Goal: Information Seeking & Learning: Learn about a topic

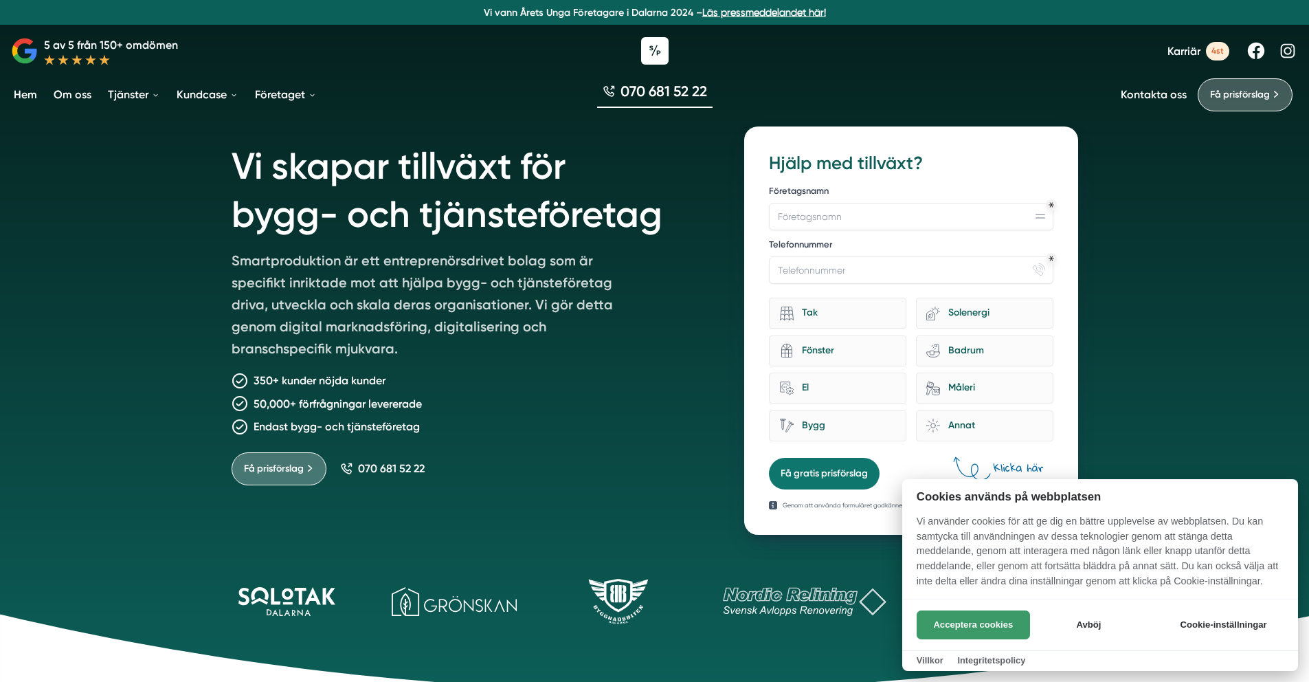
click at [987, 625] on button "Acceptera cookies" at bounding box center [973, 624] width 113 height 29
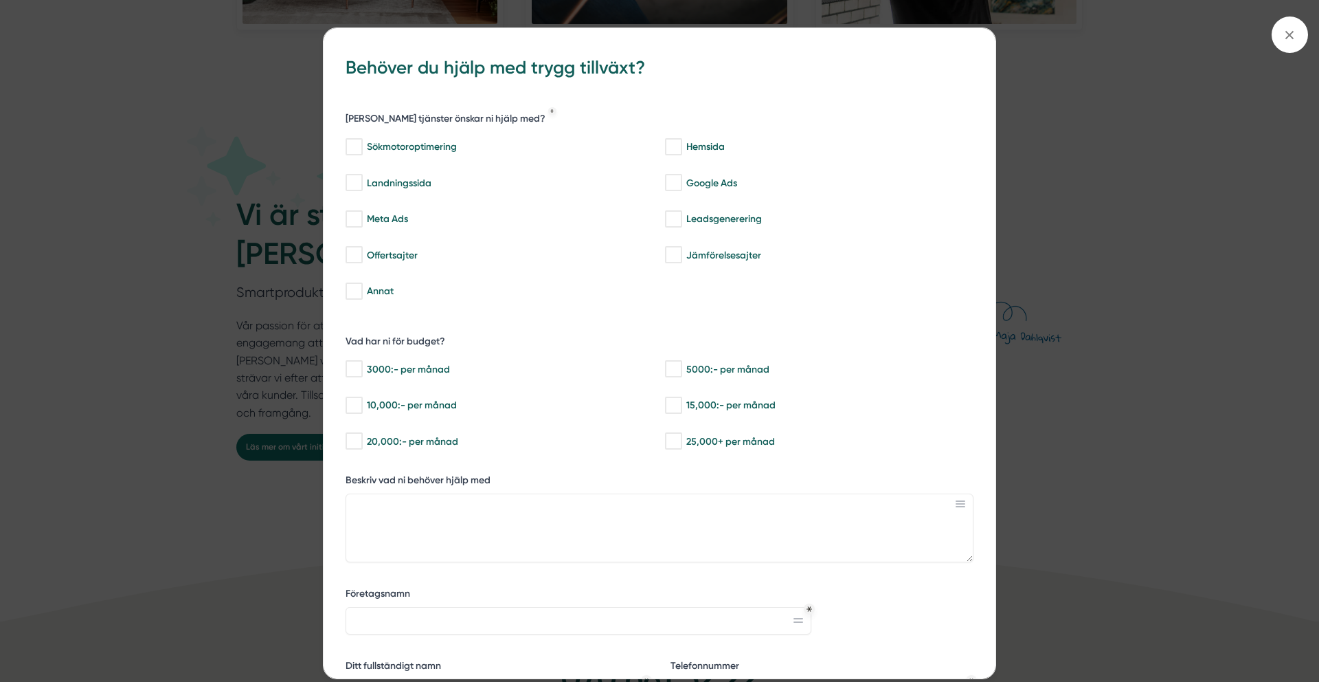
click at [1061, 270] on div "bbc9b822-b2c6-488a-ab3e-9a2d59e49c7c Behöver du hjälp med trygg tillväxt? Vilka…" at bounding box center [659, 341] width 1319 height 682
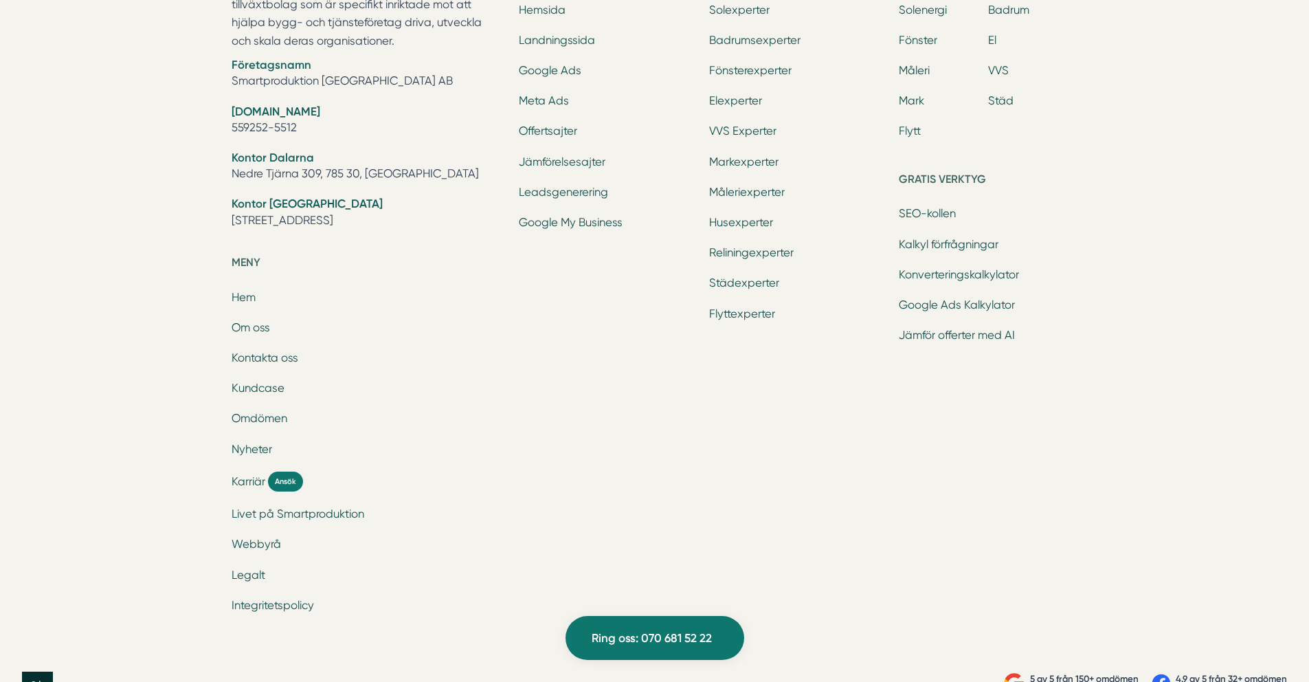
scroll to position [4563, 0]
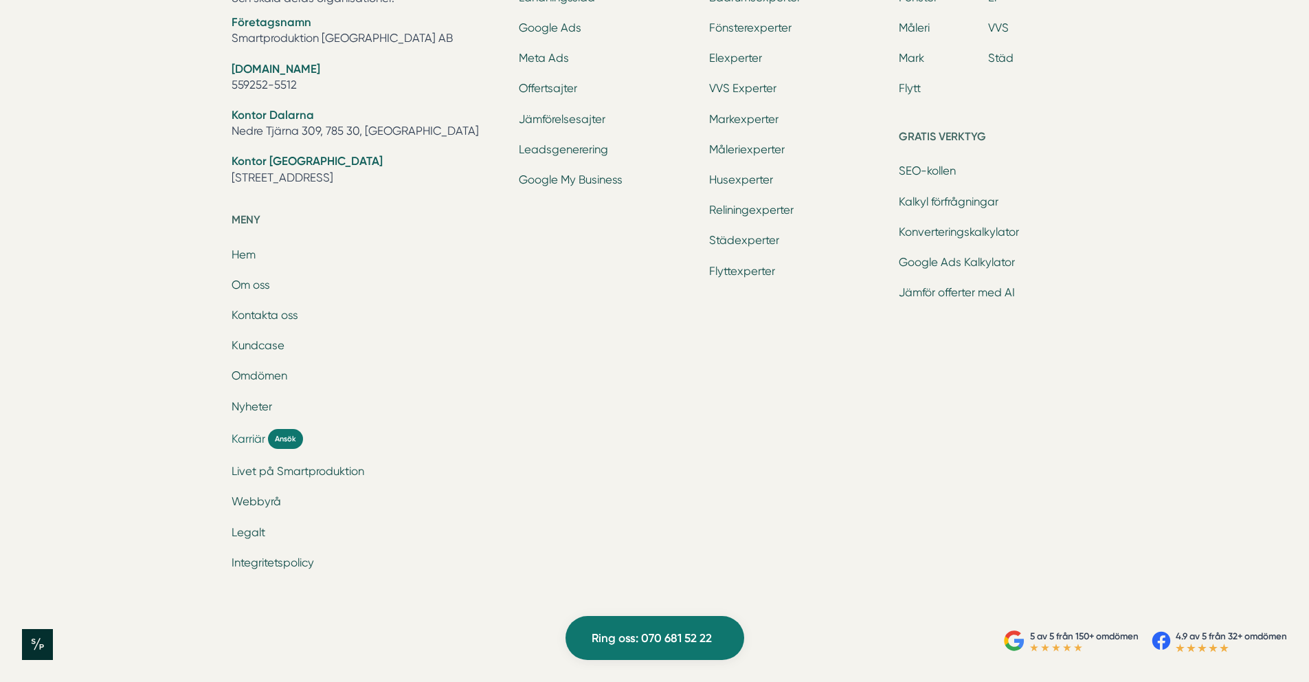
click at [243, 439] on span "Karriär" at bounding box center [249, 439] width 34 height 16
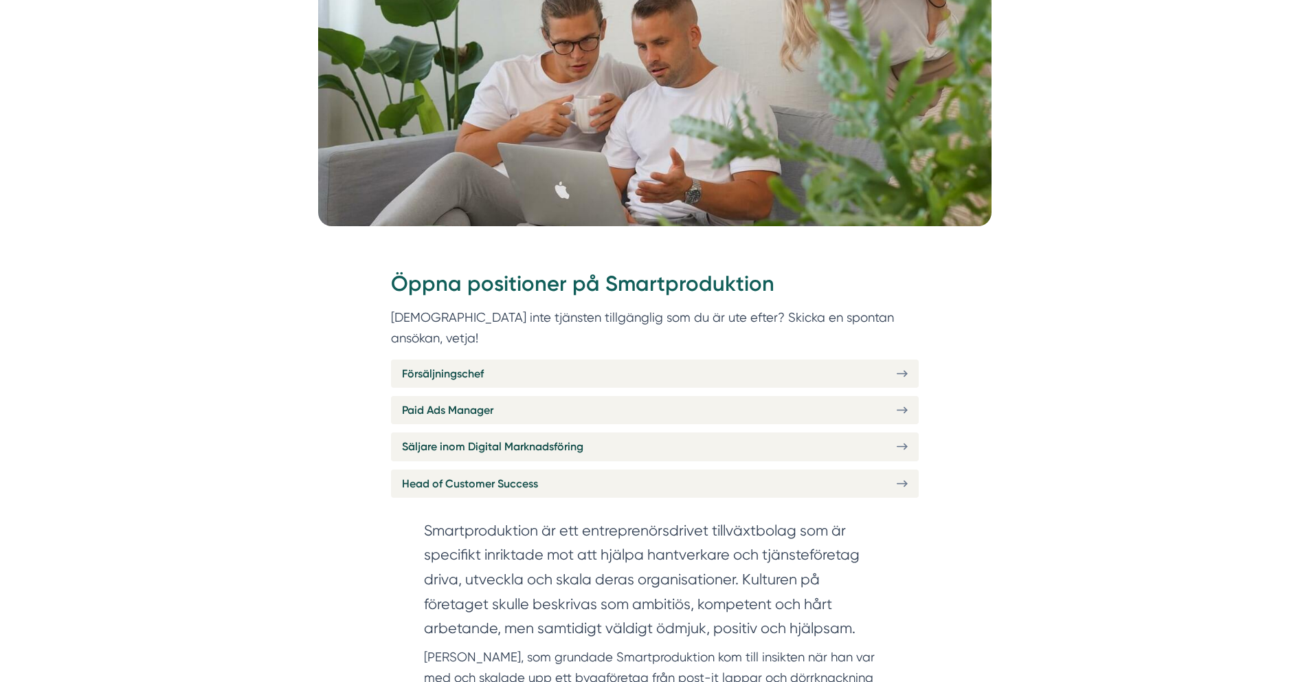
scroll to position [396, 0]
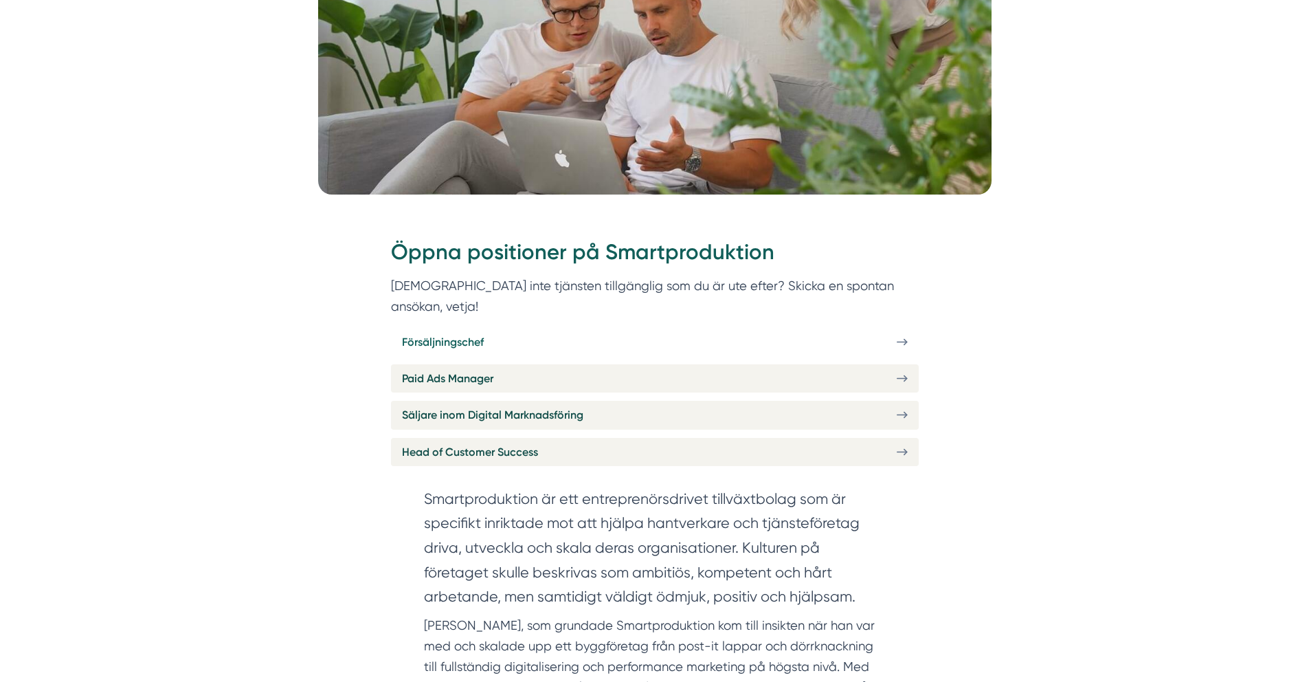
click at [449, 333] on span "Försäljningschef" at bounding box center [443, 341] width 82 height 17
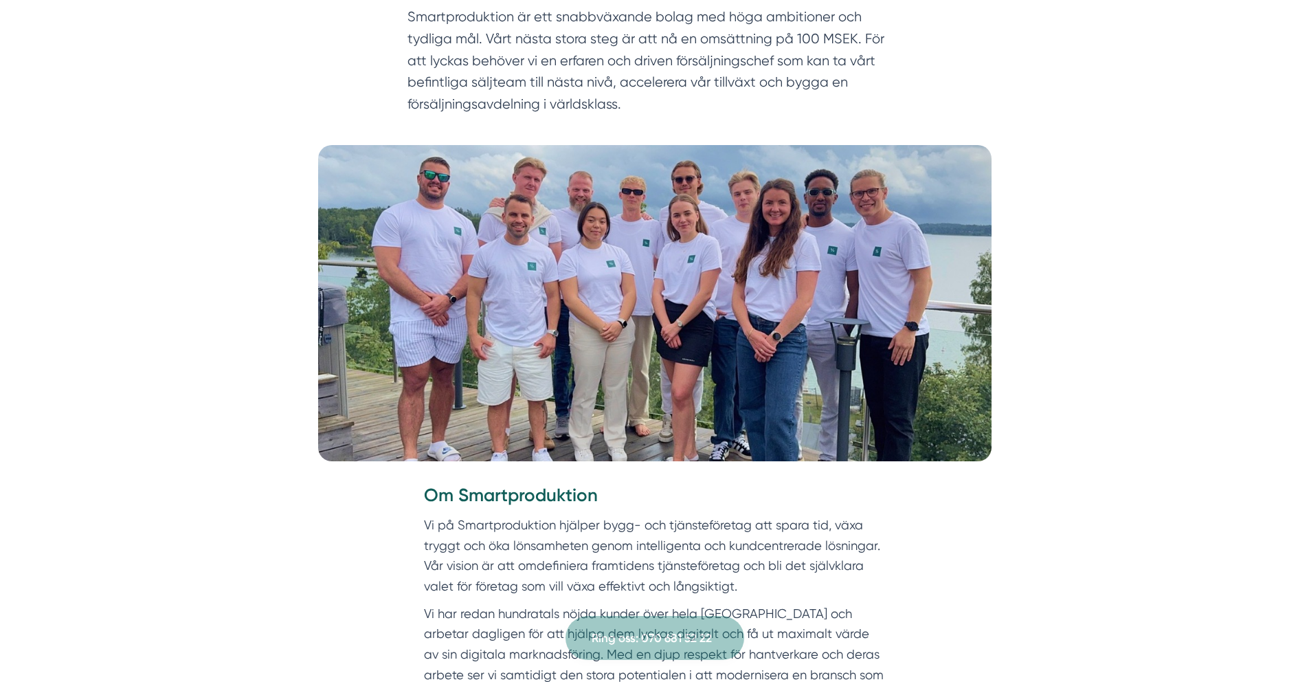
scroll to position [70, 0]
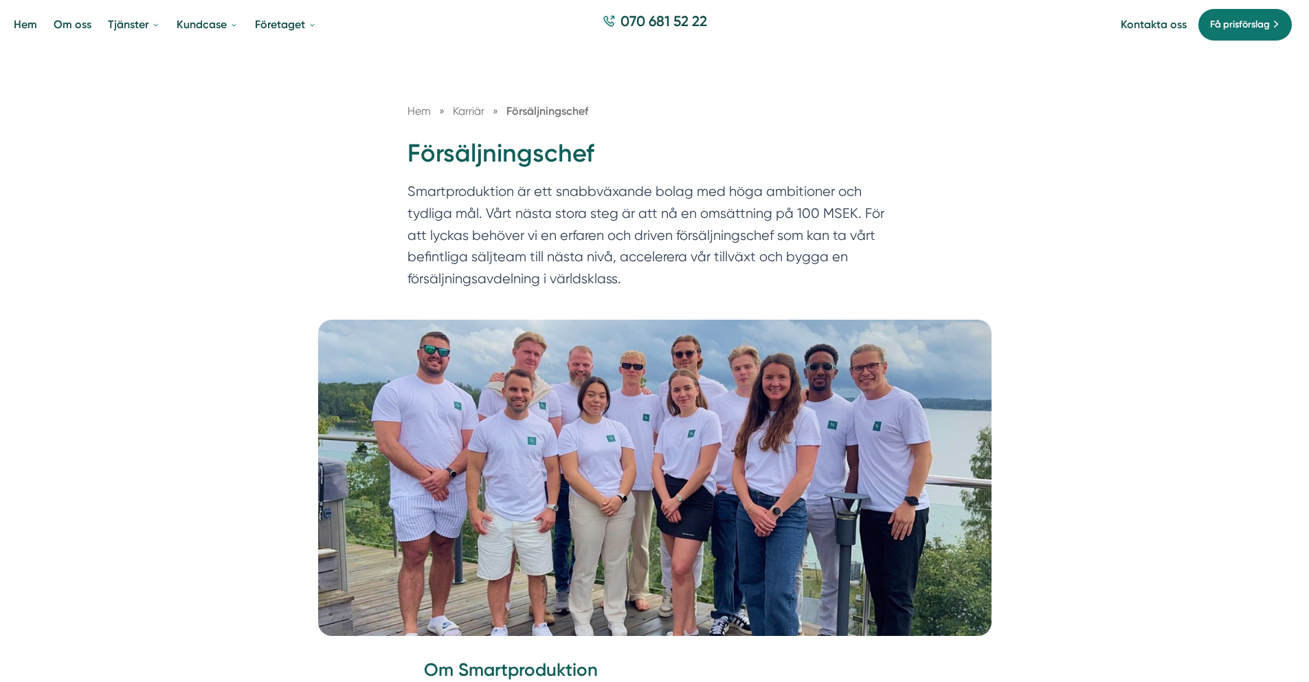
click at [416, 107] on span "Hem" at bounding box center [419, 110] width 23 height 13
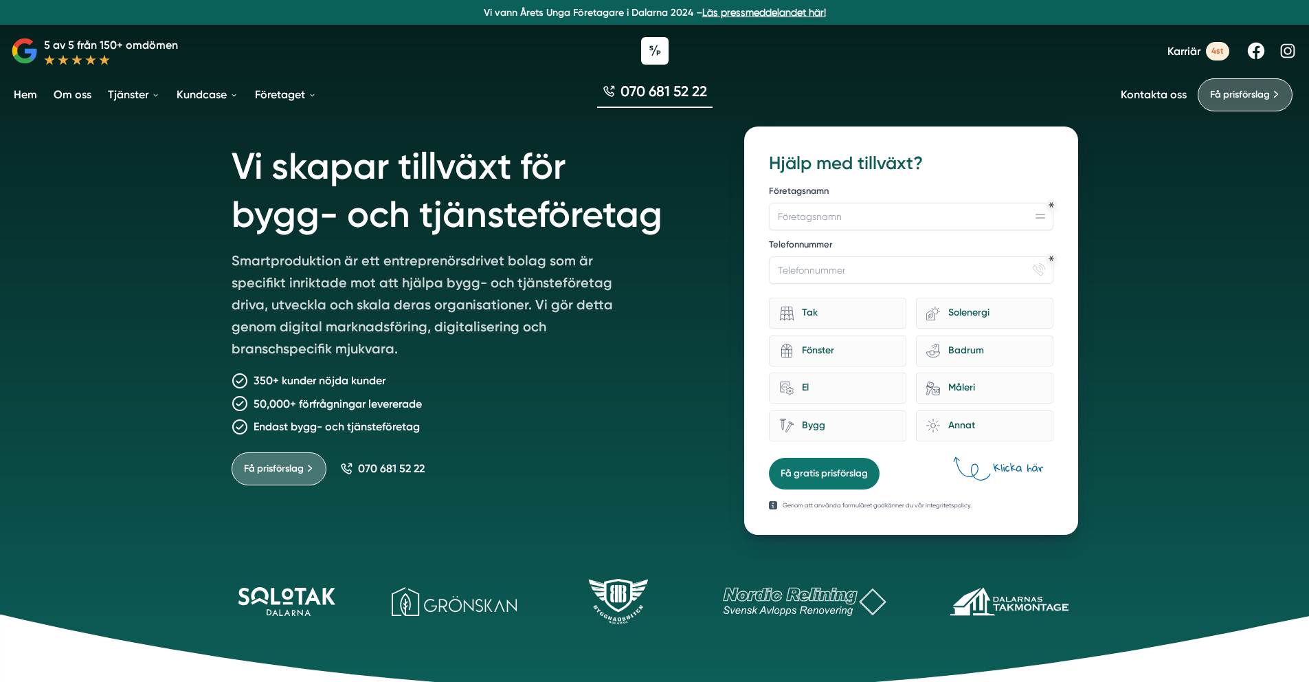
click at [66, 96] on link "Om oss" at bounding box center [72, 94] width 43 height 35
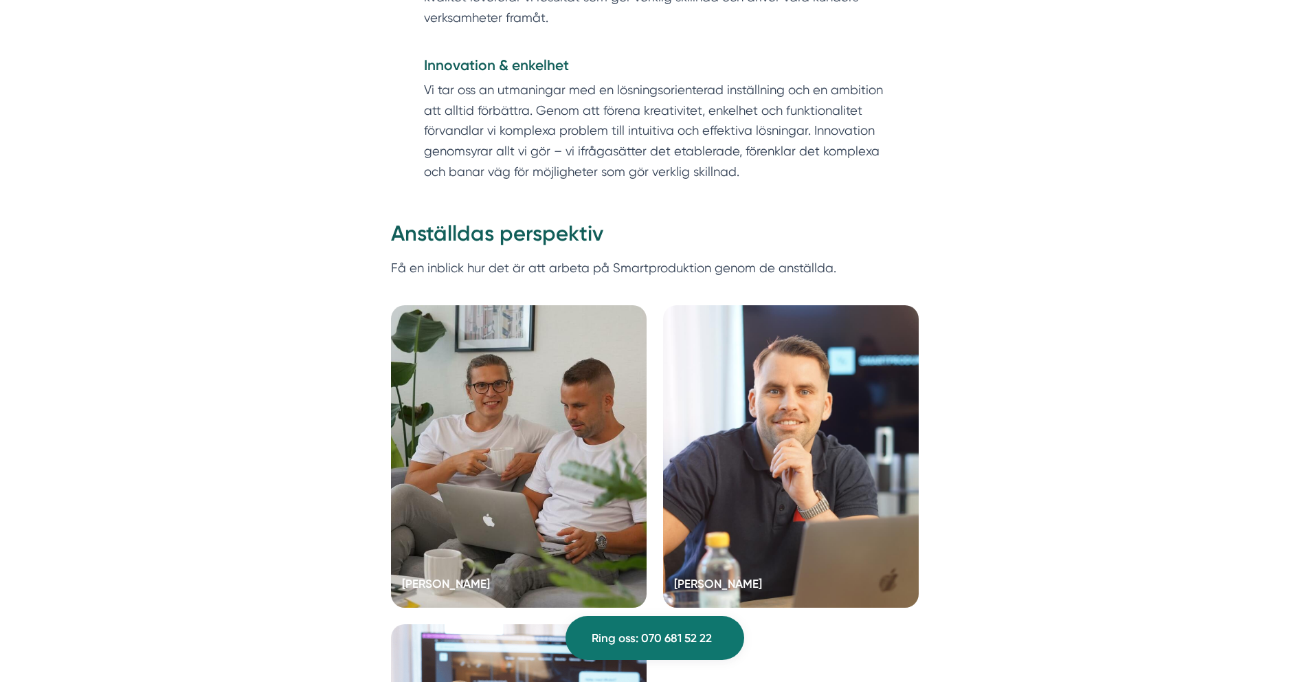
scroll to position [2752, 0]
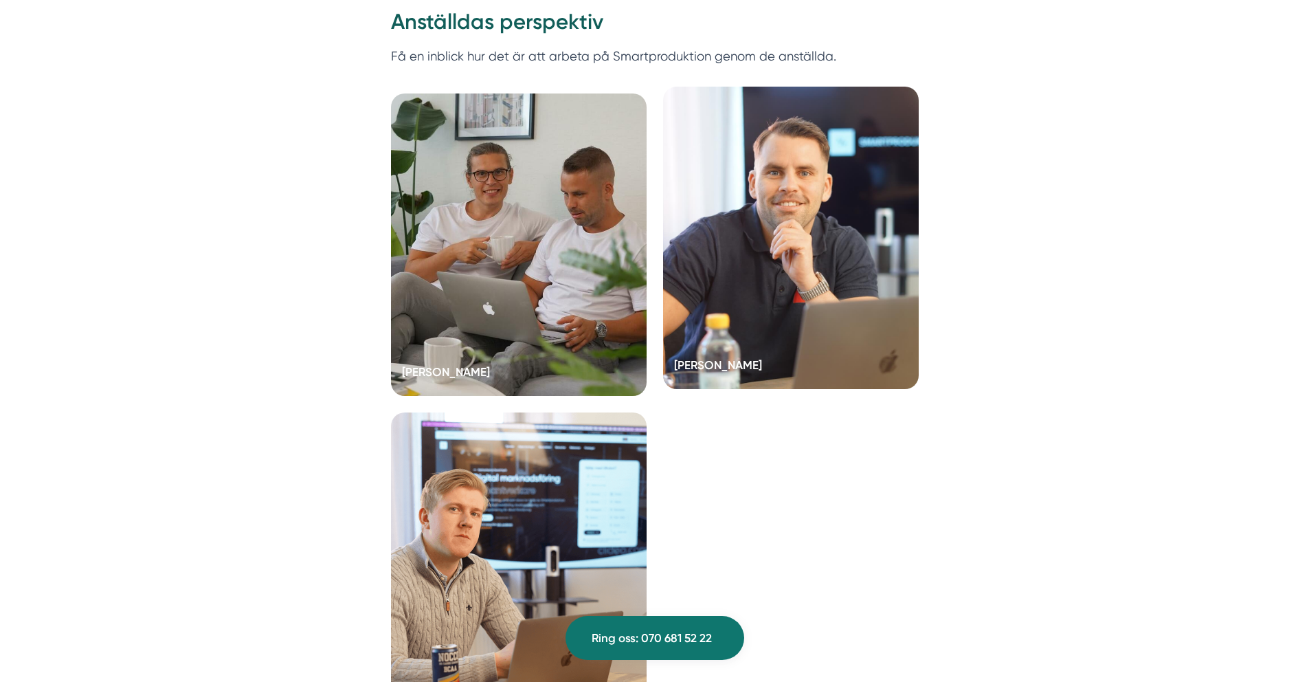
click at [750, 251] on div at bounding box center [791, 238] width 256 height 302
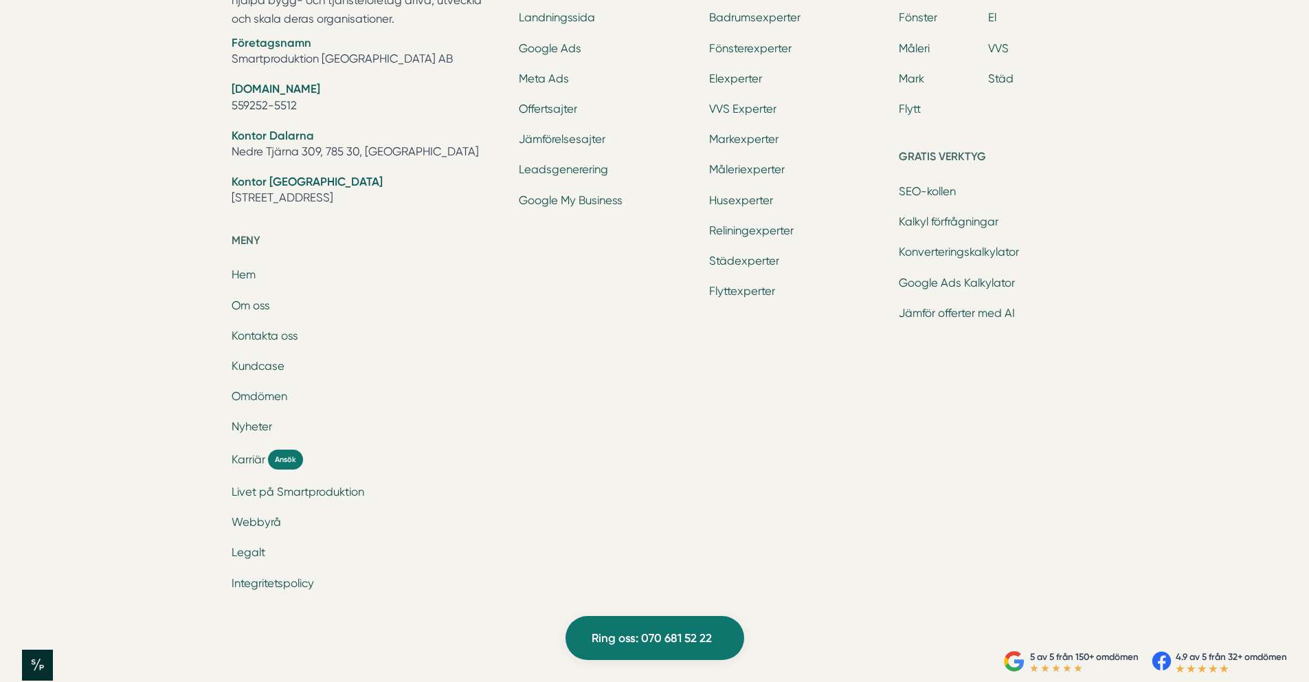
scroll to position [3541, 0]
